Goal: Task Accomplishment & Management: Use online tool/utility

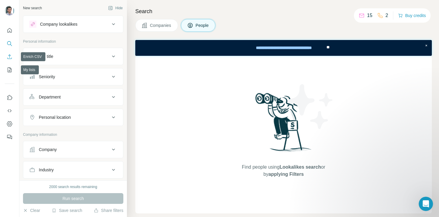
click at [10, 55] on icon "Enrich CSV" at bounding box center [9, 56] width 4 height 4
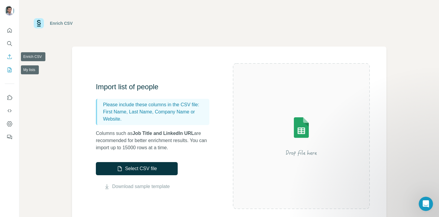
click at [9, 66] on button "My lists" at bounding box center [10, 70] width 10 height 11
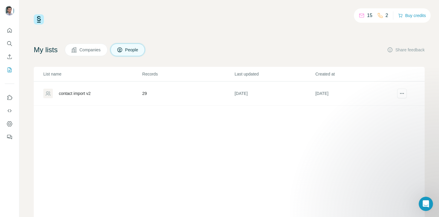
click at [68, 99] on td "contact import v2" at bounding box center [88, 94] width 108 height 24
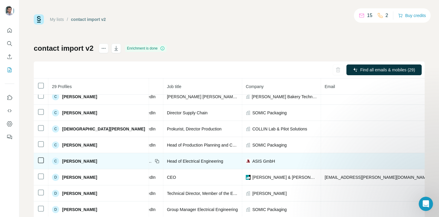
scroll to position [38, 99]
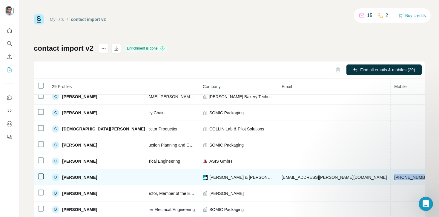
drag, startPoint x: 316, startPoint y: 178, endPoint x: 347, endPoint y: 180, distance: 31.4
click at [391, 178] on td "[PHONE_NUMBER]" at bounding box center [413, 177] width 45 height 16
drag, startPoint x: 347, startPoint y: 180, endPoint x: 344, endPoint y: 180, distance: 3.0
click at [391, 180] on td "[PHONE_NUMBER]" at bounding box center [413, 177] width 45 height 16
drag, startPoint x: 323, startPoint y: 178, endPoint x: 350, endPoint y: 178, distance: 26.9
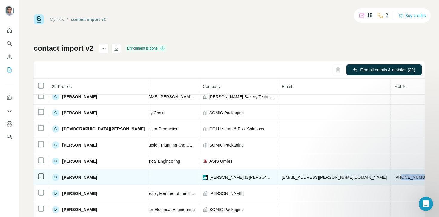
click at [391, 178] on td "[PHONE_NUMBER]" at bounding box center [413, 177] width 45 height 16
copy span "9519673322"
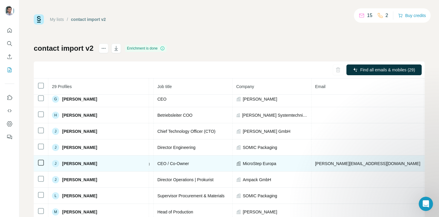
scroll to position [181, 68]
drag, startPoint x: 346, startPoint y: 163, endPoint x: 378, endPoint y: 162, distance: 32.6
click at [422, 162] on td "[PHONE_NUMBER]" at bounding box center [444, 164] width 45 height 16
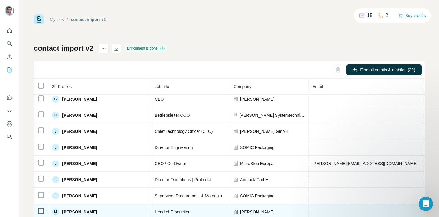
copy span "[PHONE_NUMBER]"
